Goal: Task Accomplishment & Management: Manage account settings

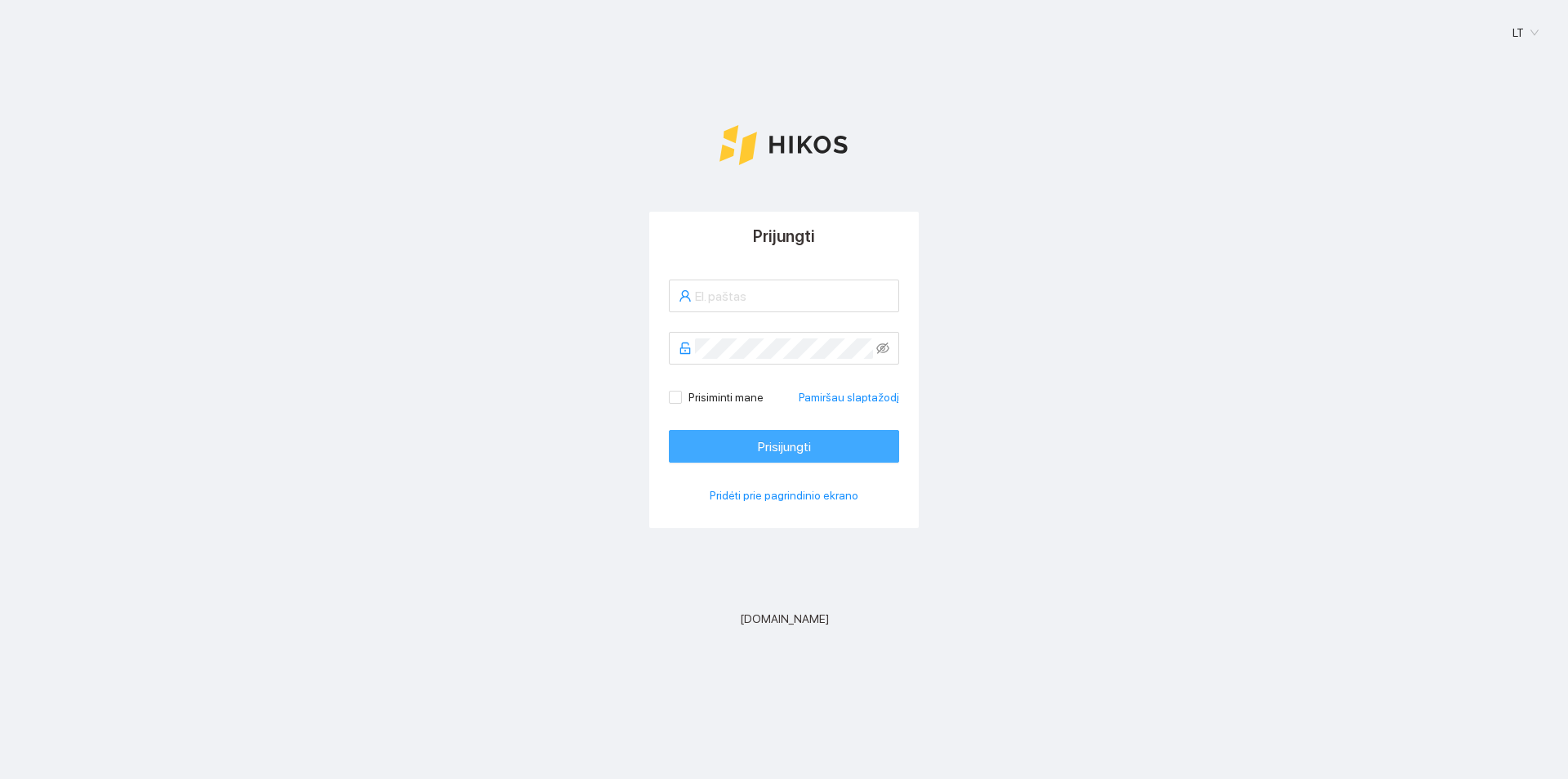
type input "[EMAIL_ADDRESS][DOMAIN_NAME]"
click at [759, 451] on span "Prisijungti" at bounding box center [784, 446] width 53 height 21
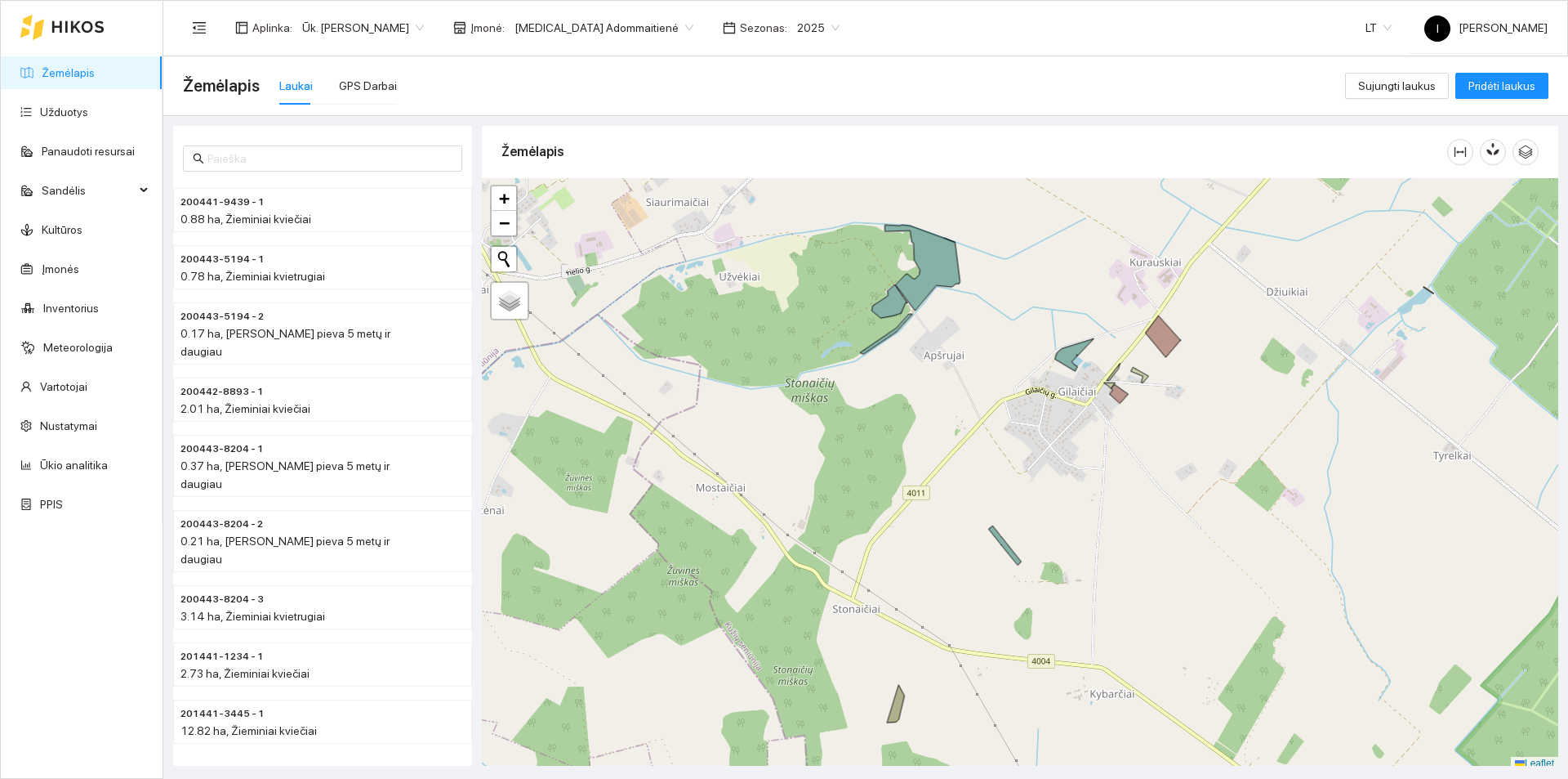
click at [615, 25] on span "Sonata Adommaitienė" at bounding box center [604, 28] width 179 height 25
click at [573, 82] on div "Indrė Adomaitytė" at bounding box center [589, 86] width 172 height 18
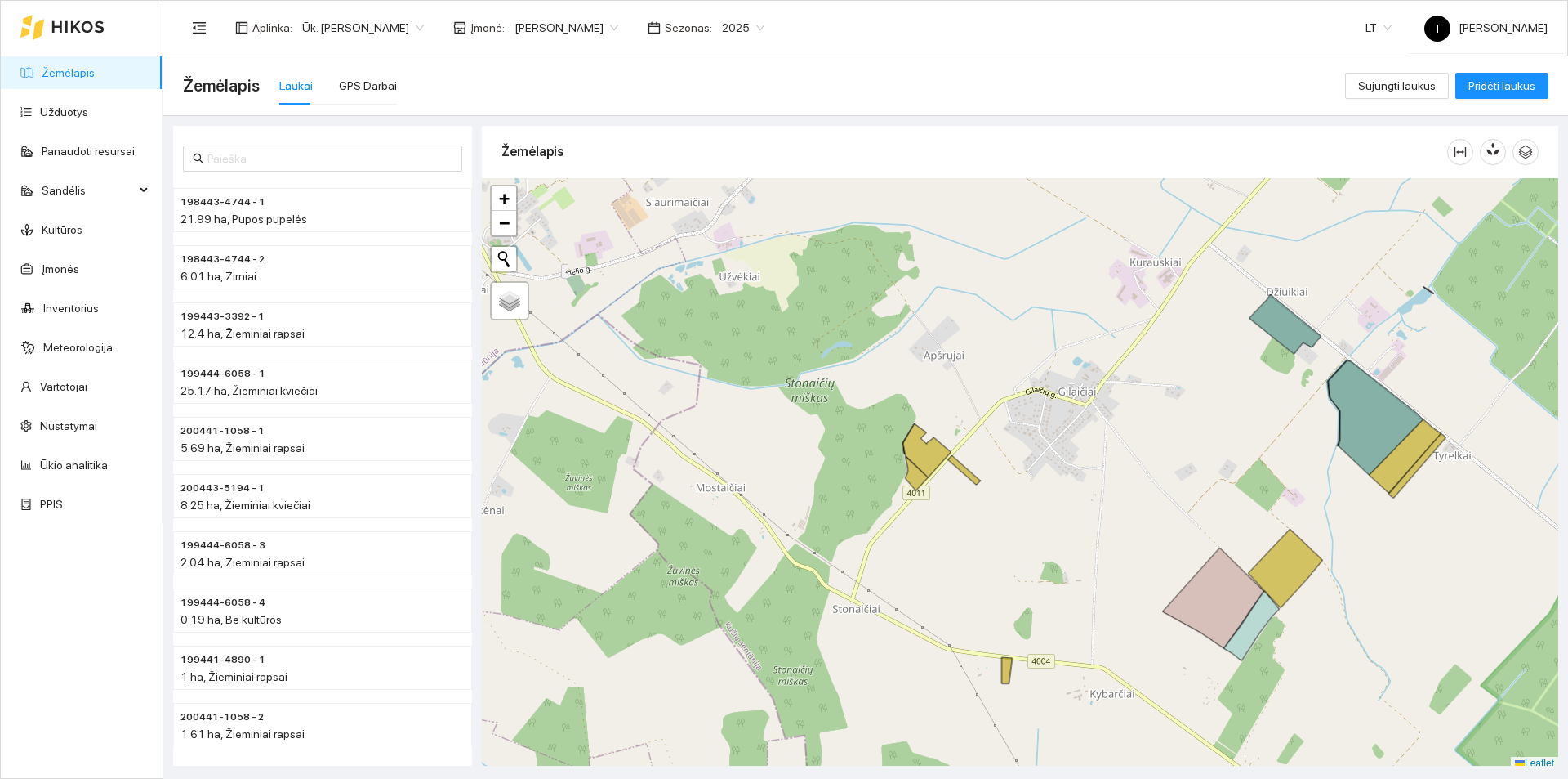
click at [565, 28] on span "Indrė Adomaitytė" at bounding box center [566, 28] width 104 height 25
click at [542, 117] on div "Linas Adomaitis" at bounding box center [585, 112] width 164 height 18
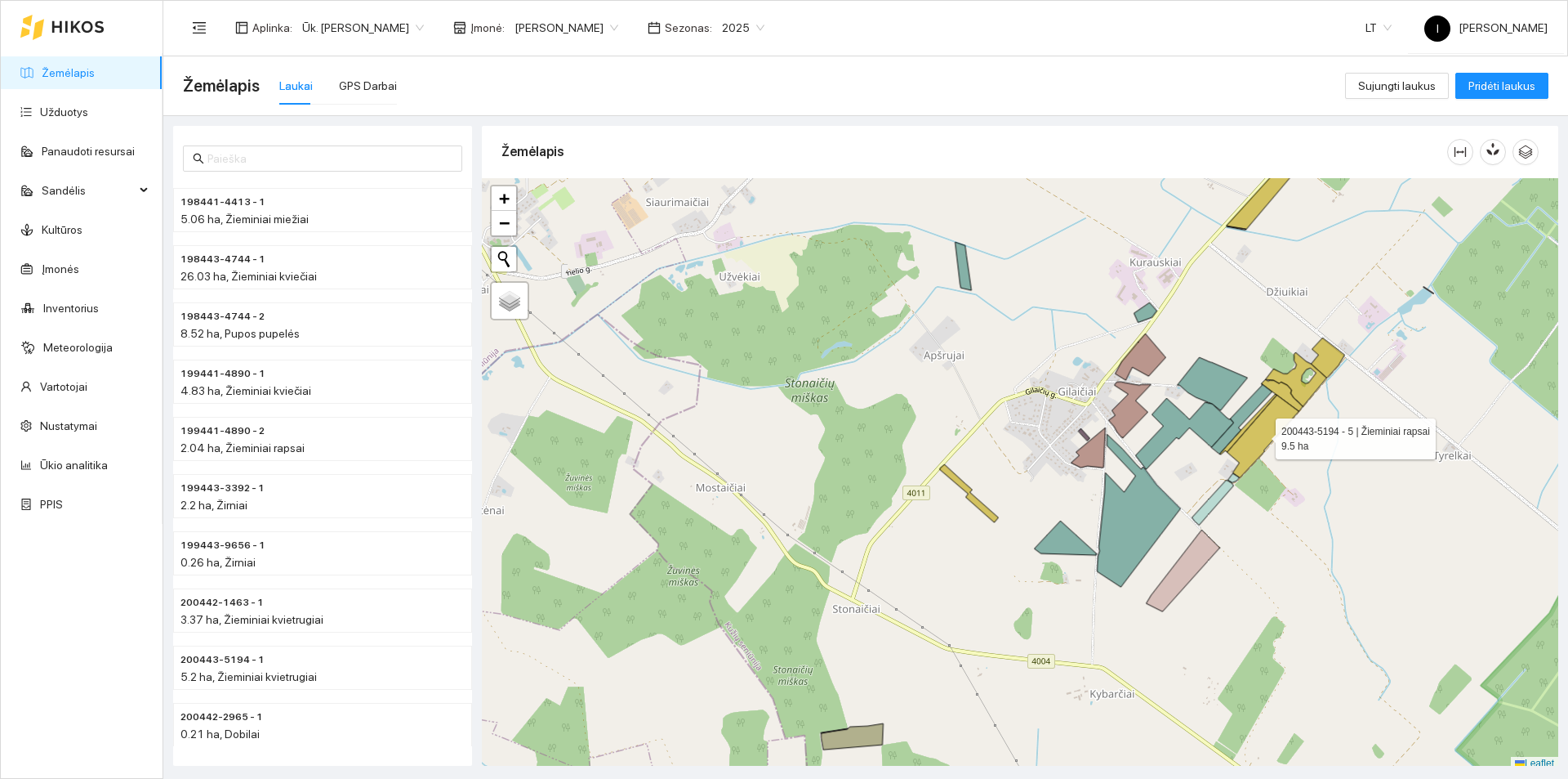
click at [1279, 421] on icon at bounding box center [1263, 435] width 72 height 82
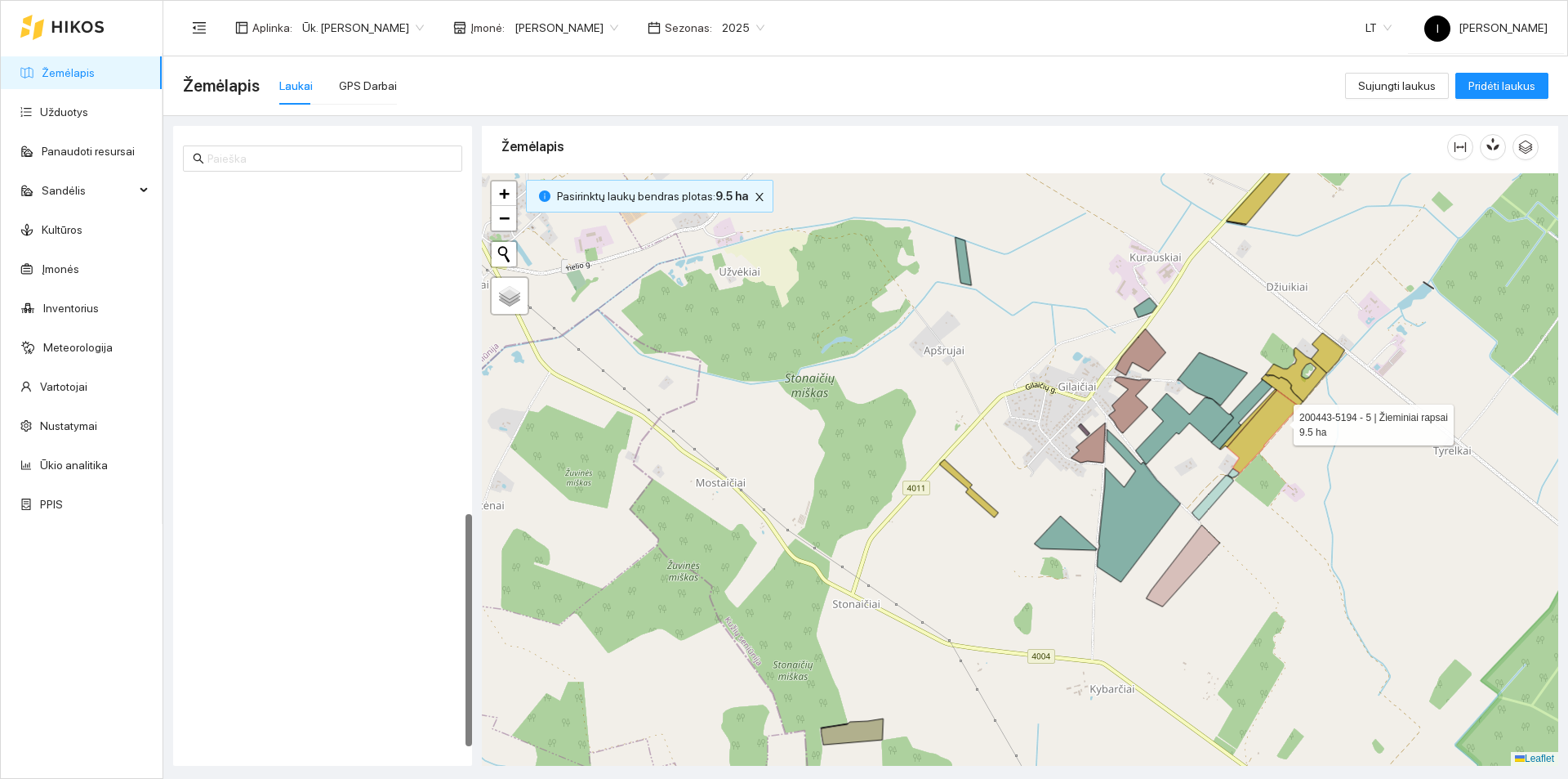
scroll to position [808, 0]
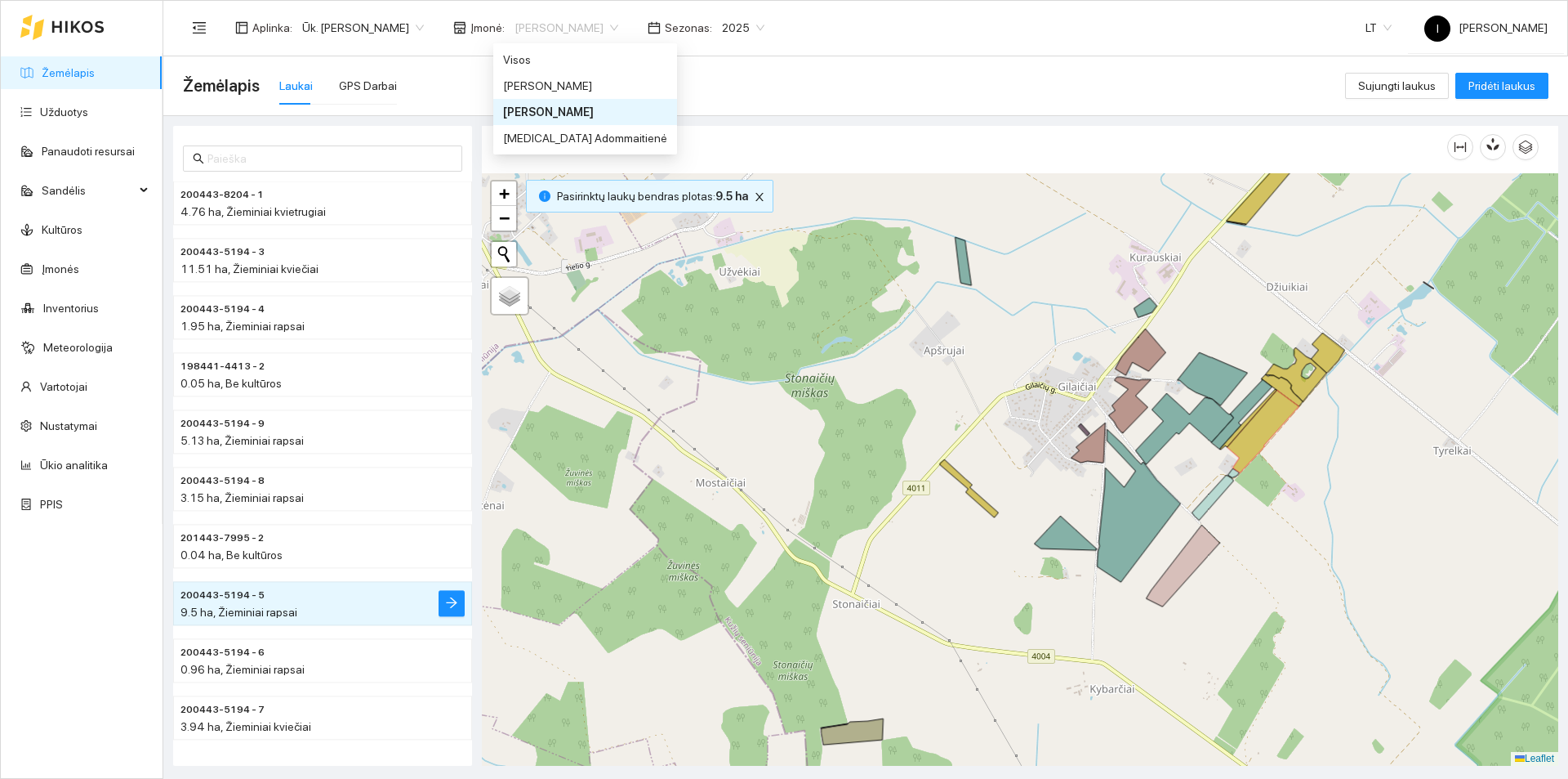
click at [543, 27] on span "Linas Adomaitis" at bounding box center [566, 28] width 104 height 25
click at [535, 85] on div "Indrė Adomaitytė" at bounding box center [585, 86] width 164 height 18
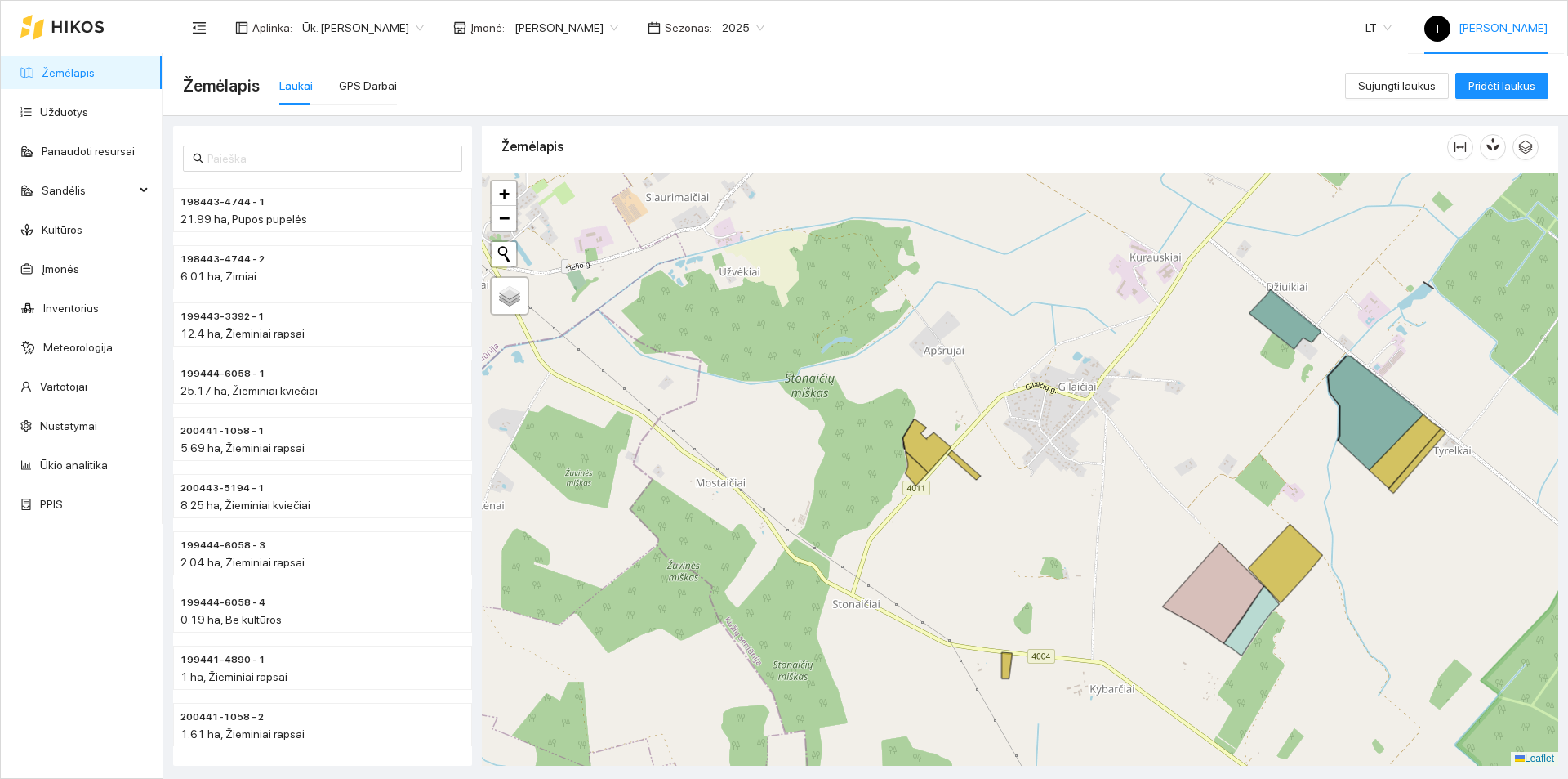
click at [1500, 34] on span "I Indrė Adomaitytė" at bounding box center [1486, 27] width 124 height 13
click at [1461, 81] on span "Atsijungti" at bounding box center [1467, 79] width 46 height 13
